Goal: Information Seeking & Learning: Understand process/instructions

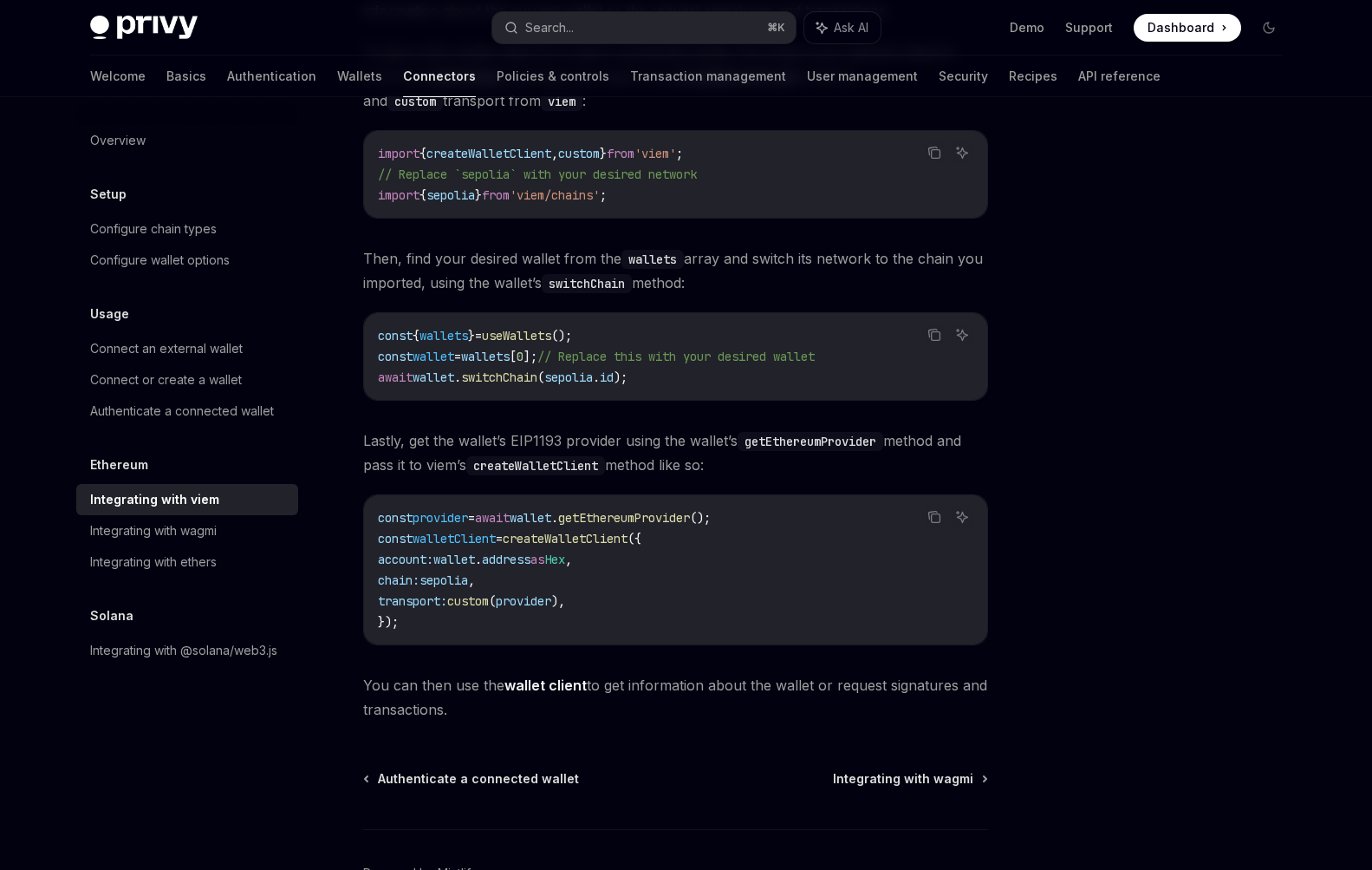
scroll to position [249, 0]
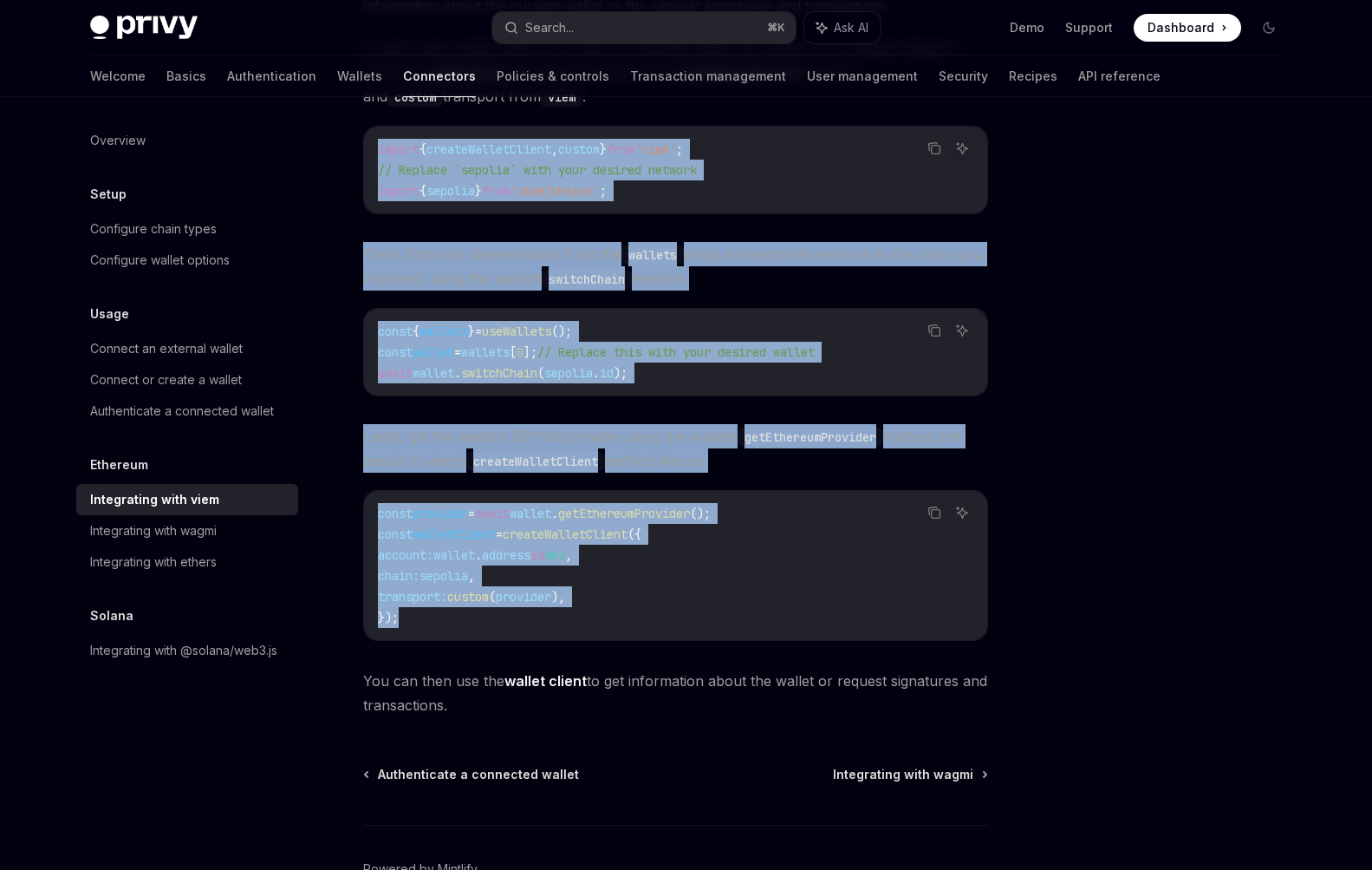
drag, startPoint x: 596, startPoint y: 626, endPoint x: 359, endPoint y: 134, distance: 546.1
click at [359, 134] on div "Ethereum Integrating with viem OpenAI Open in ChatGPT OpenAI Open in ChatGPT Vi…" at bounding box center [513, 429] width 957 height 1092
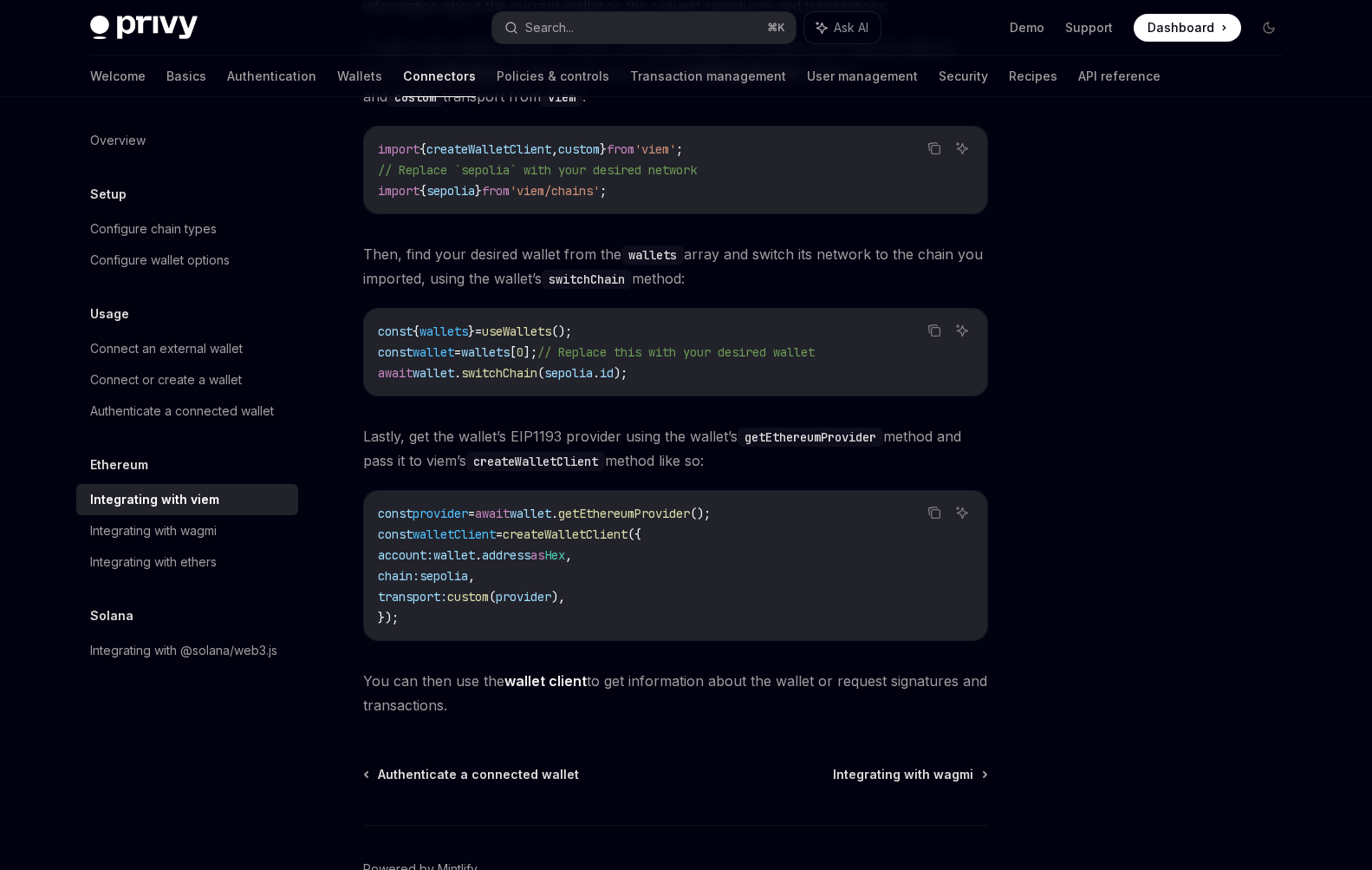
click at [693, 643] on div "Viem represents connected wallets as a wallet client object, which you can use …" at bounding box center [676, 344] width 625 height 748
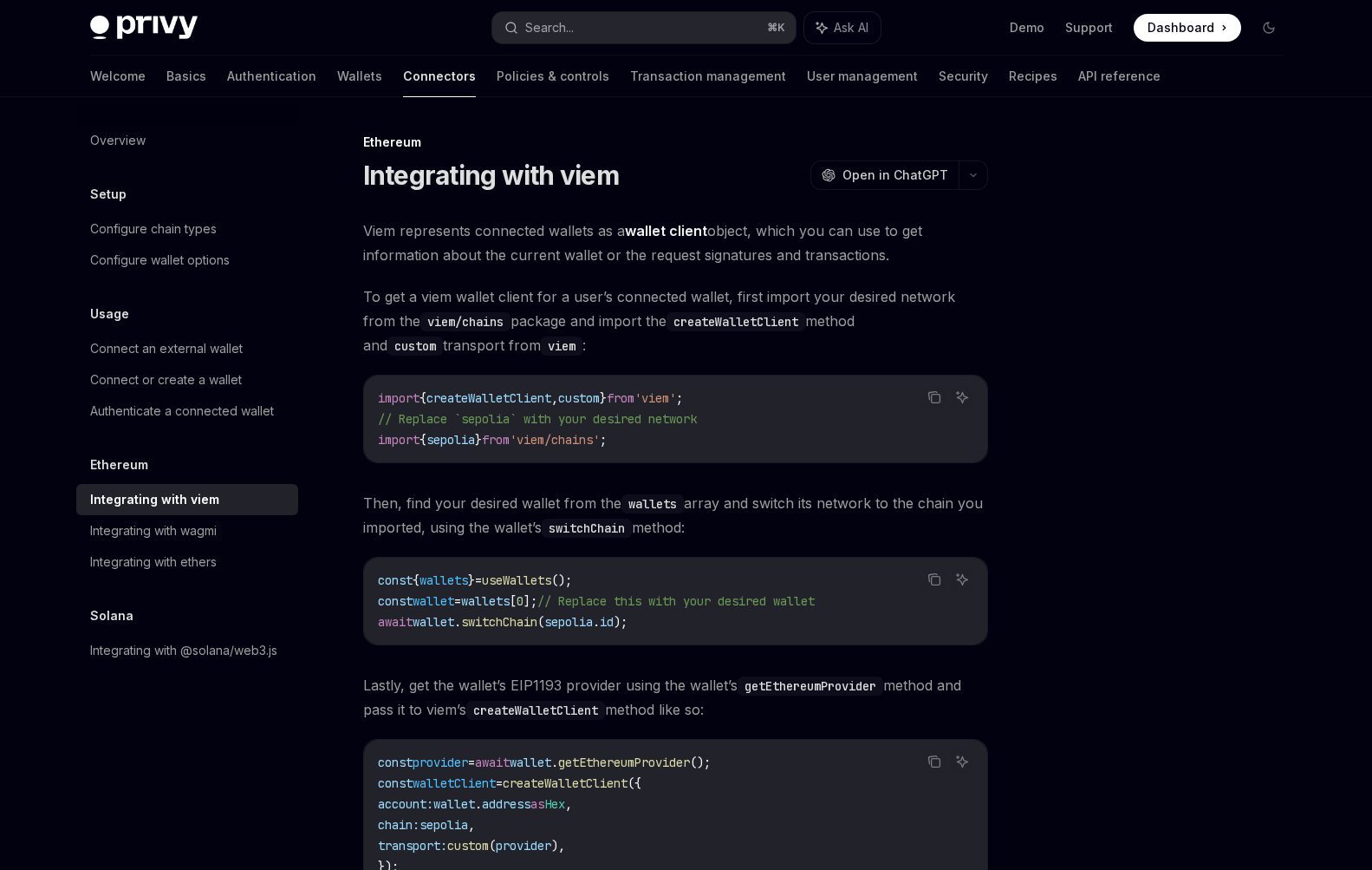
drag, startPoint x: 656, startPoint y: 320, endPoint x: 782, endPoint y: 320, distance: 126.0
click at [782, 320] on code "createWalletClient" at bounding box center [736, 322] width 139 height 19
drag, startPoint x: 782, startPoint y: 320, endPoint x: 651, endPoint y: 324, distance: 131.1
click at [667, 324] on code "createWalletClient" at bounding box center [736, 322] width 139 height 19
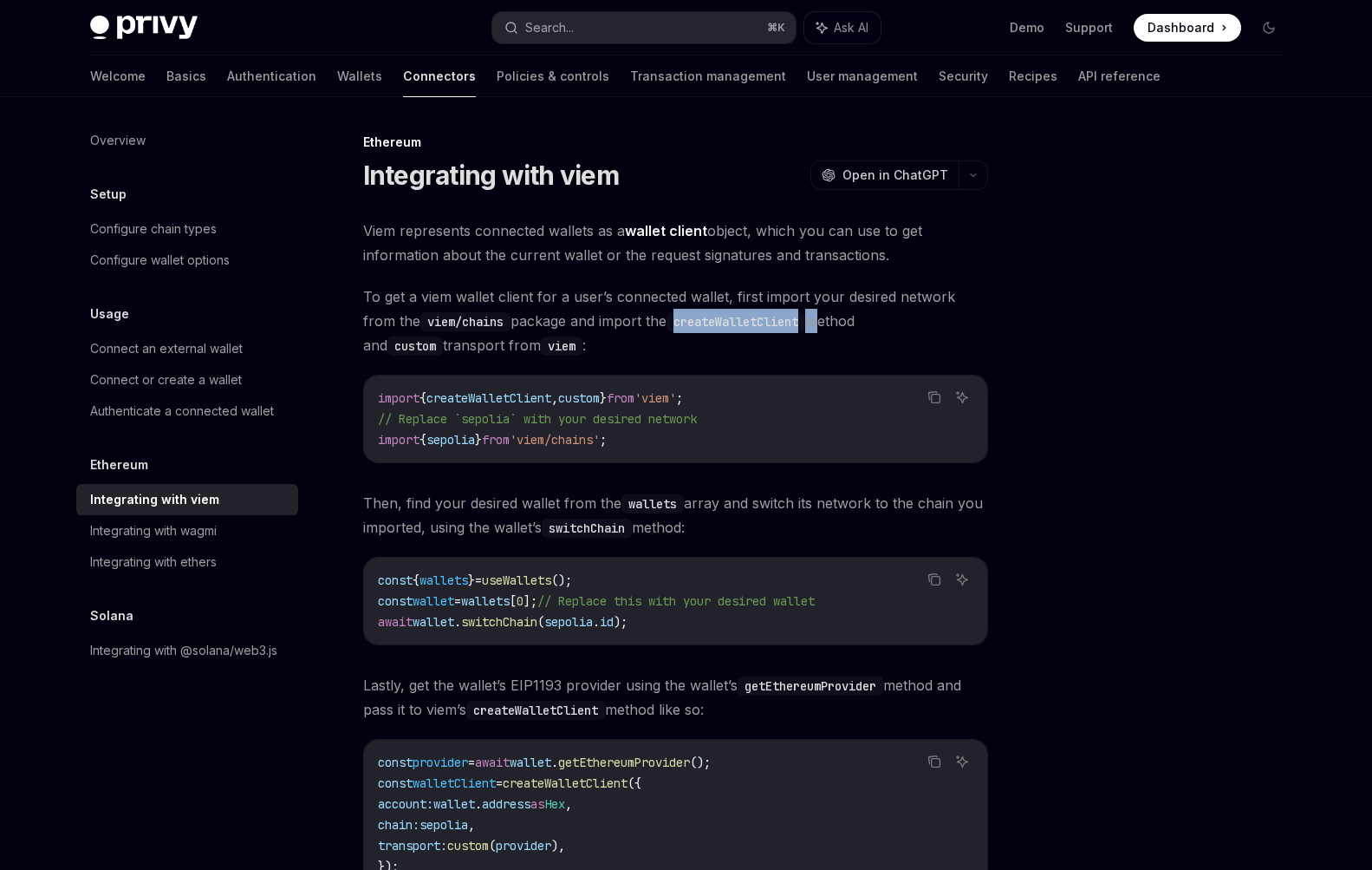
drag, startPoint x: 651, startPoint y: 324, endPoint x: 787, endPoint y: 324, distance: 136.0
click at [787, 324] on code "createWalletClient" at bounding box center [736, 322] width 139 height 19
click at [755, 323] on code "createWalletClient" at bounding box center [736, 322] width 139 height 19
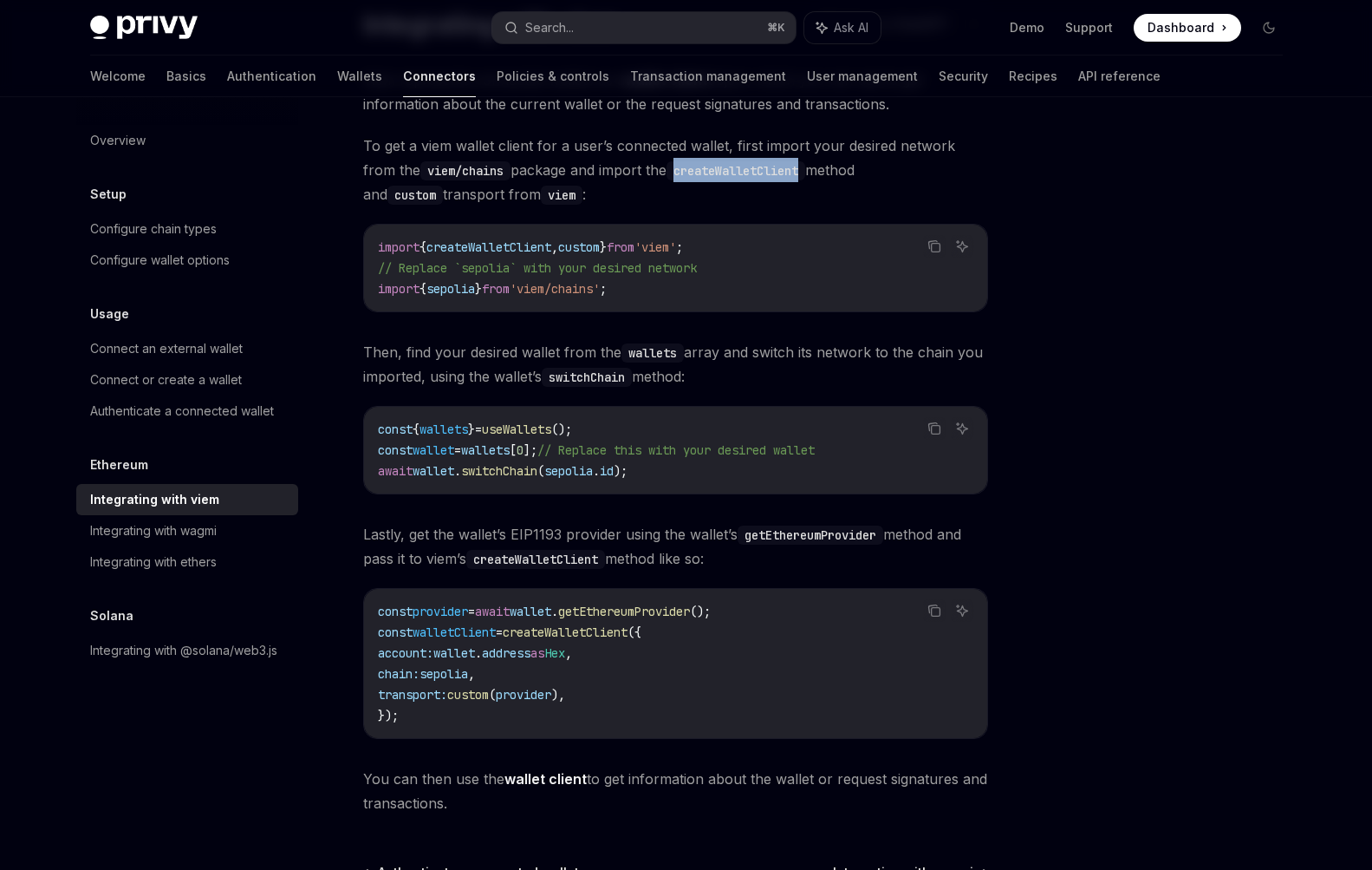
scroll to position [354, 0]
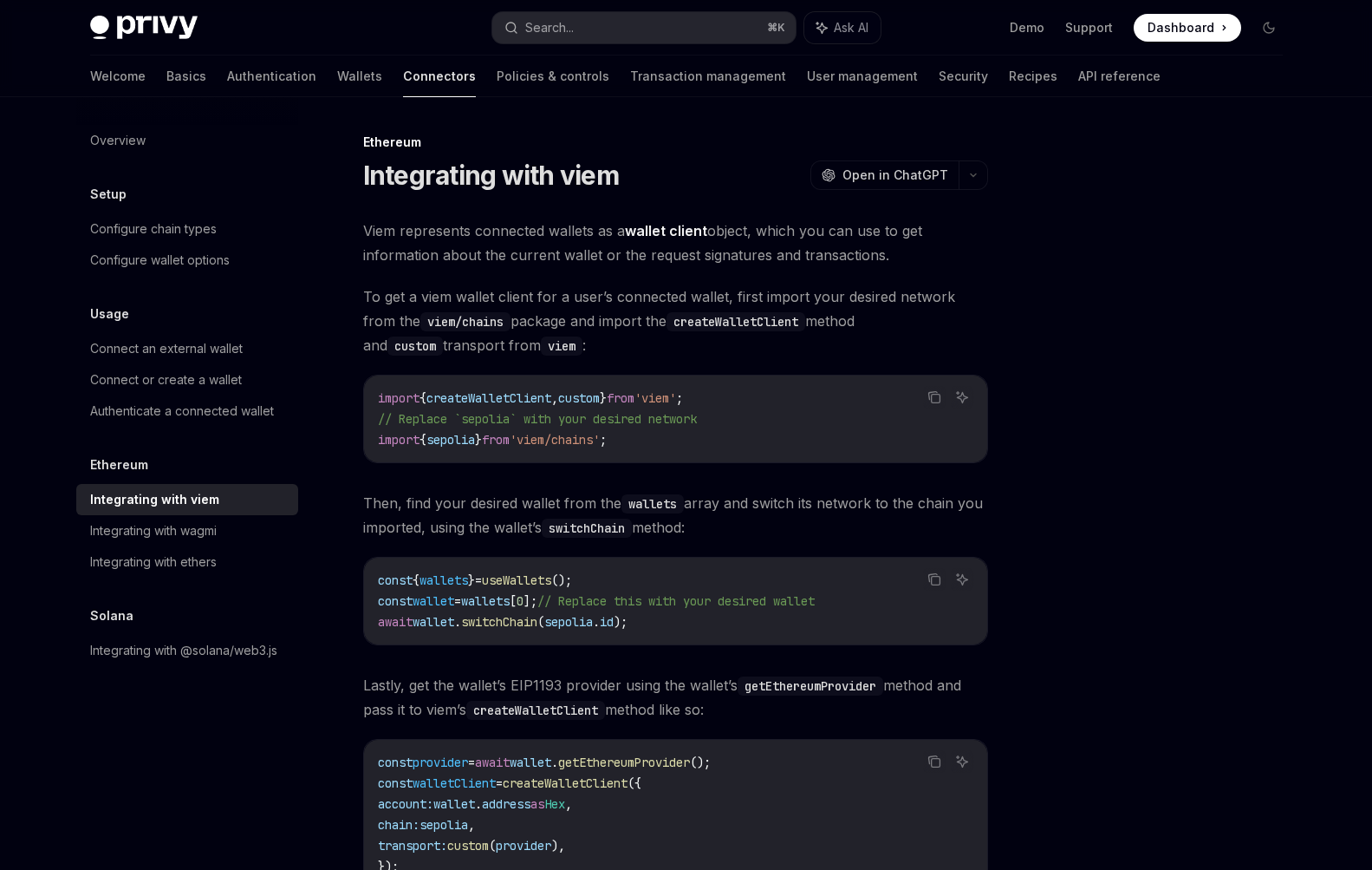
click at [1066, 468] on div at bounding box center [1165, 501] width 264 height 738
